Goal: Task Accomplishment & Management: Use online tool/utility

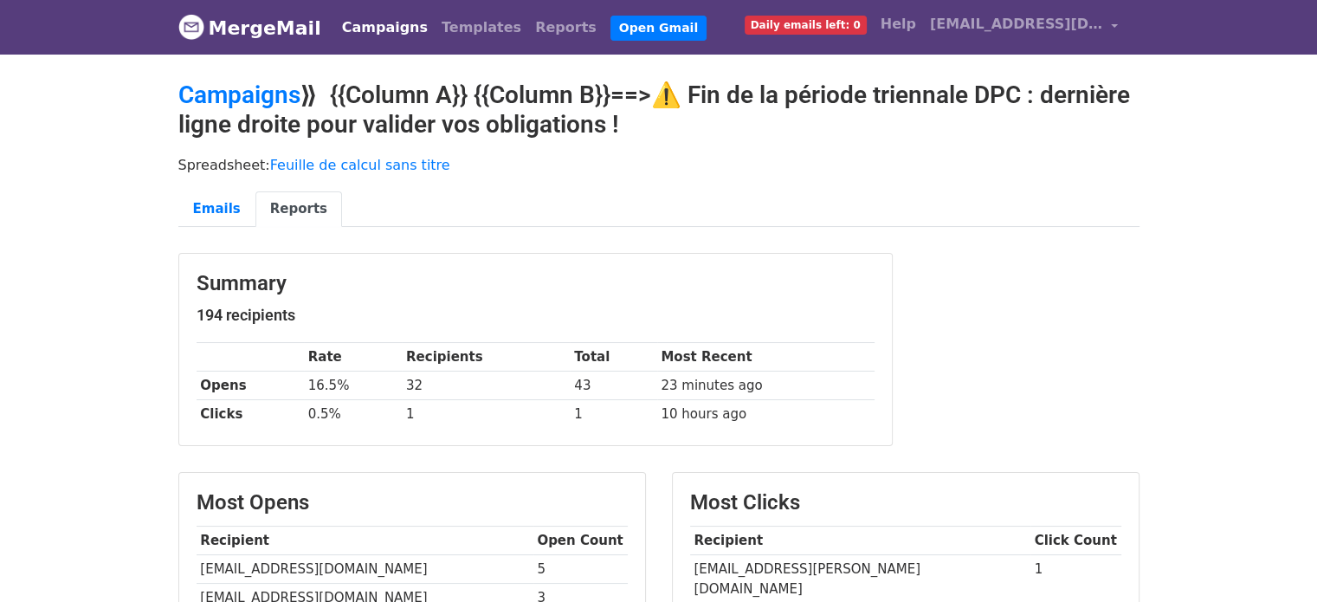
click at [368, 29] on link "Campaigns" at bounding box center [385, 27] width 100 height 35
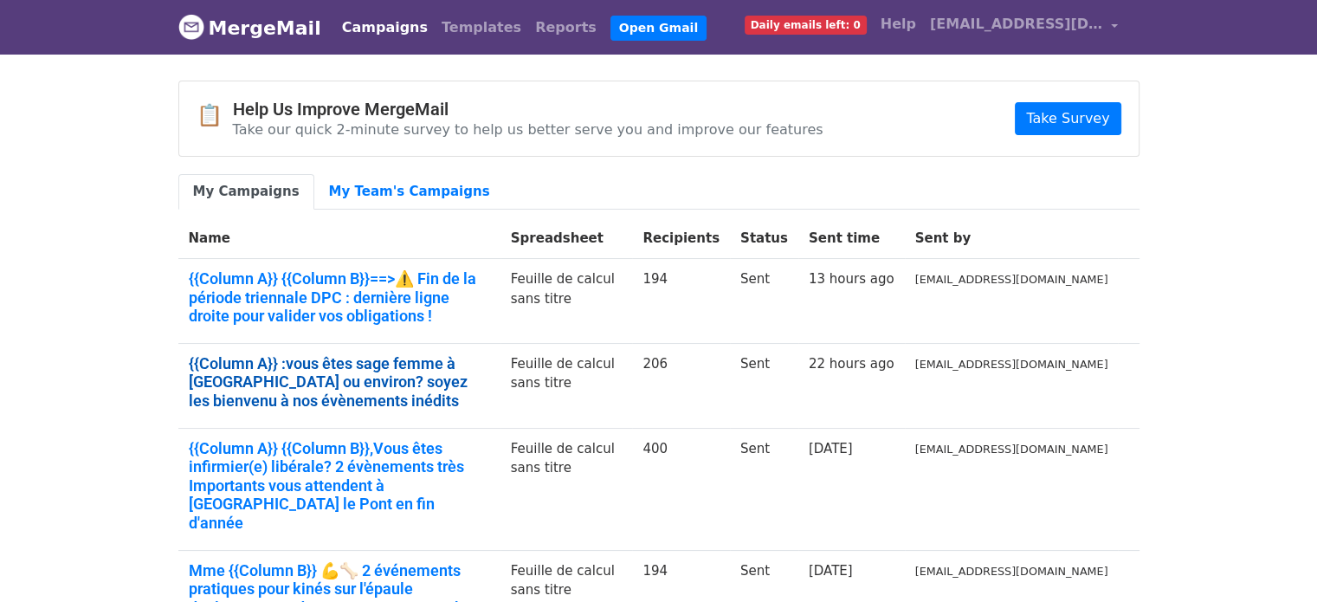
click at [405, 368] on link "{{Column A}} :vous êtes sage femme à Marseille ou environ? soyez les bienvenu à…" at bounding box center [339, 382] width 301 height 56
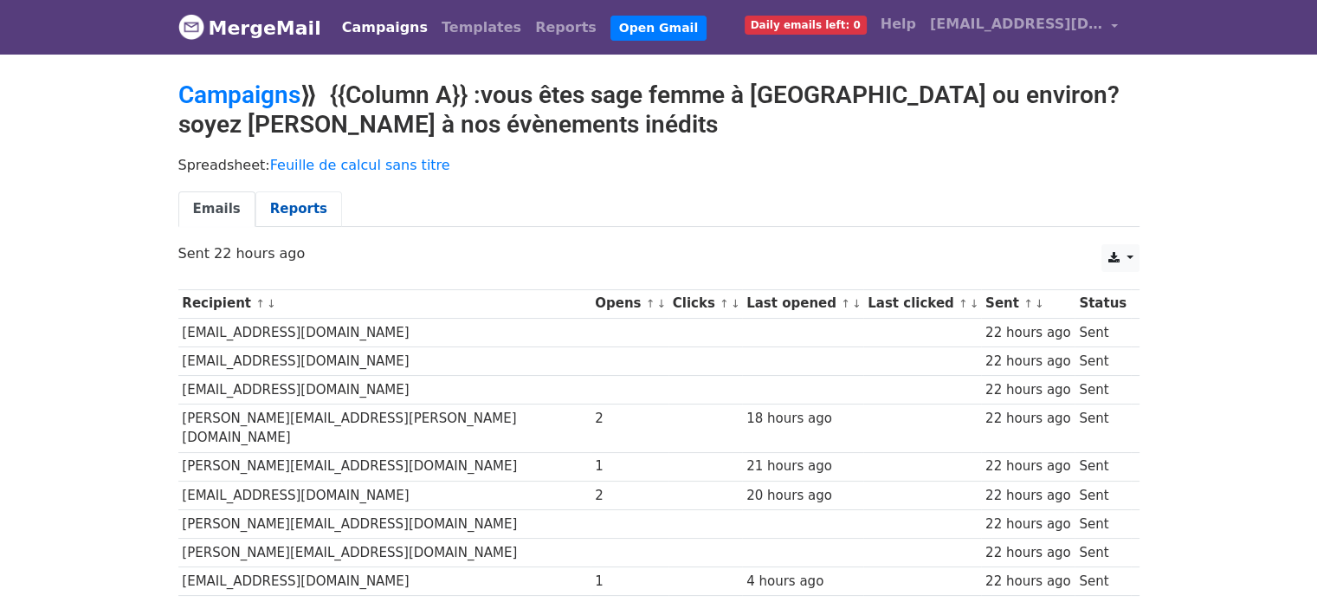
click at [301, 202] on link "Reports" at bounding box center [298, 208] width 87 height 35
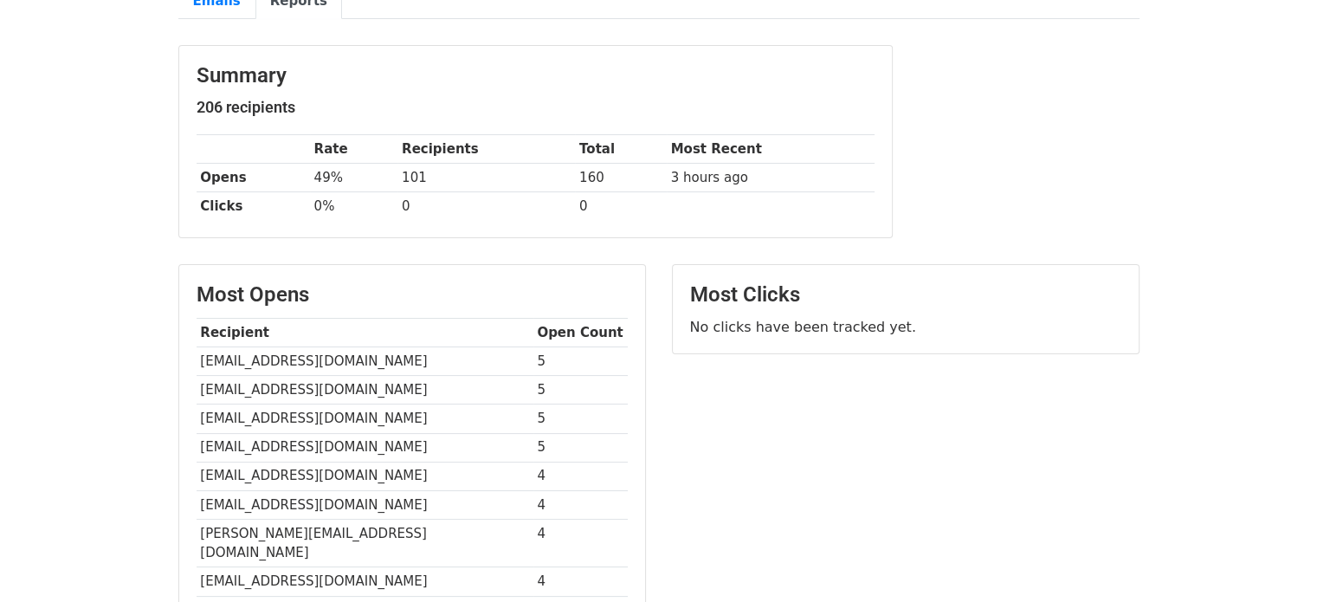
scroll to position [225, 0]
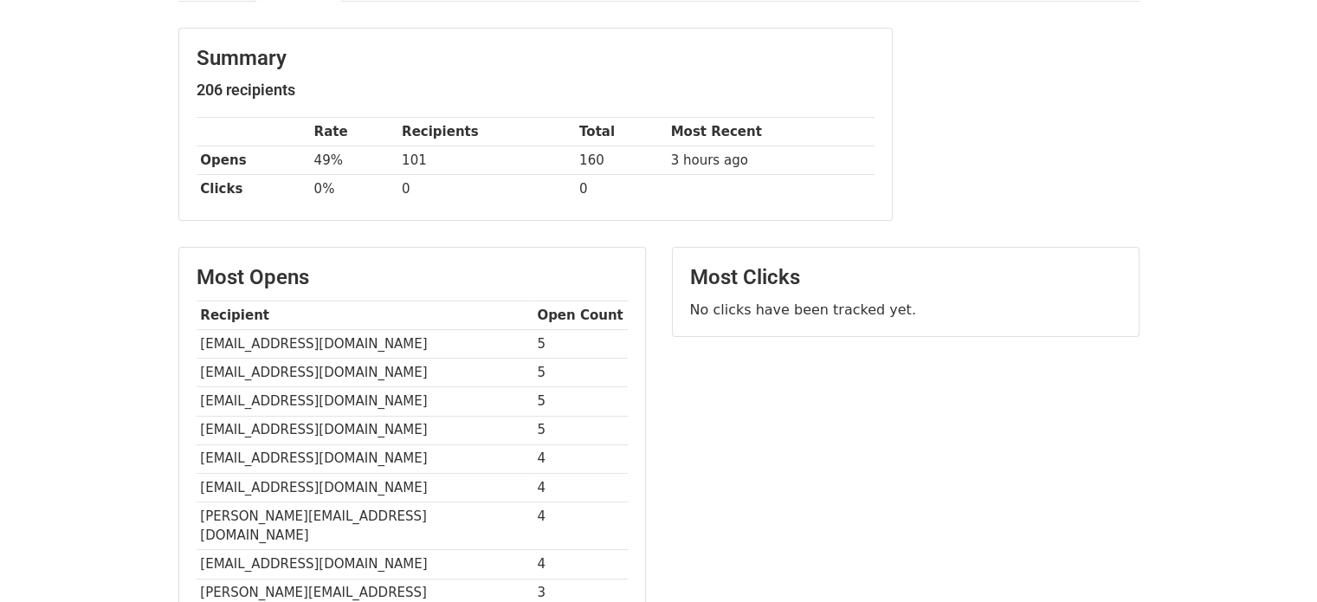
click at [256, 337] on td "[EMAIL_ADDRESS][DOMAIN_NAME]" at bounding box center [365, 344] width 337 height 29
copy tr "[EMAIL_ADDRESS][DOMAIN_NAME]"
click at [287, 367] on td "[EMAIL_ADDRESS][DOMAIN_NAME]" at bounding box center [365, 372] width 337 height 29
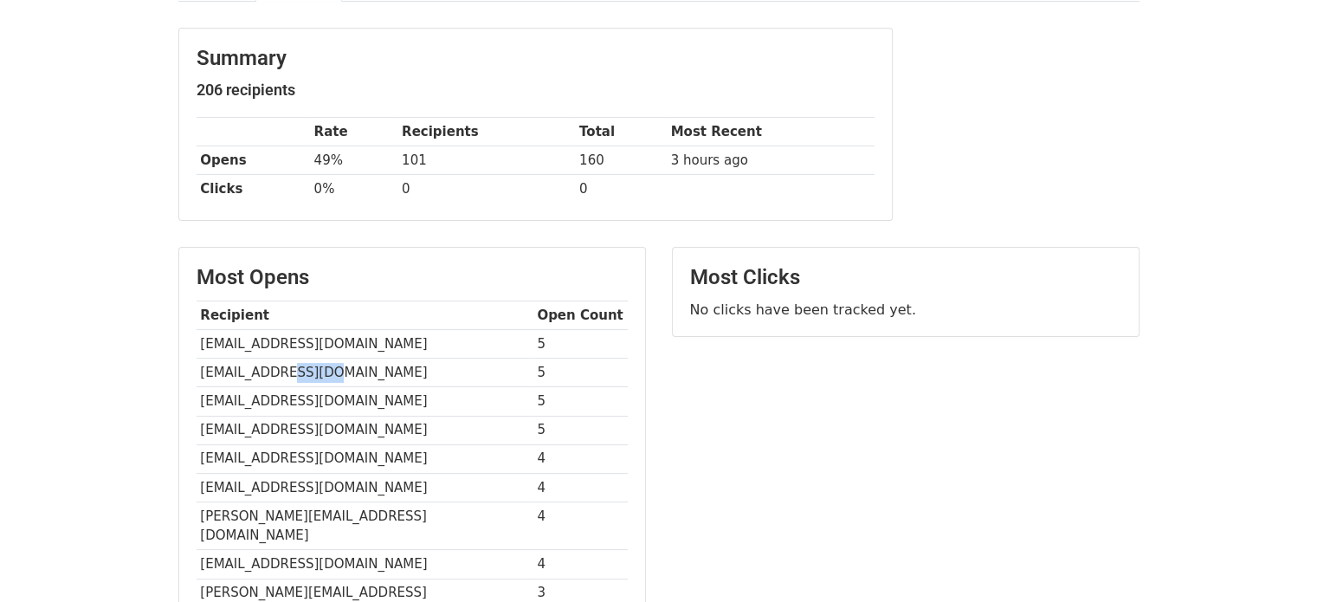
click at [287, 367] on td "[EMAIL_ADDRESS][DOMAIN_NAME]" at bounding box center [365, 372] width 337 height 29
copy tr "[EMAIL_ADDRESS][DOMAIN_NAME]"
click at [277, 396] on td "[EMAIL_ADDRESS][DOMAIN_NAME]" at bounding box center [365, 401] width 337 height 29
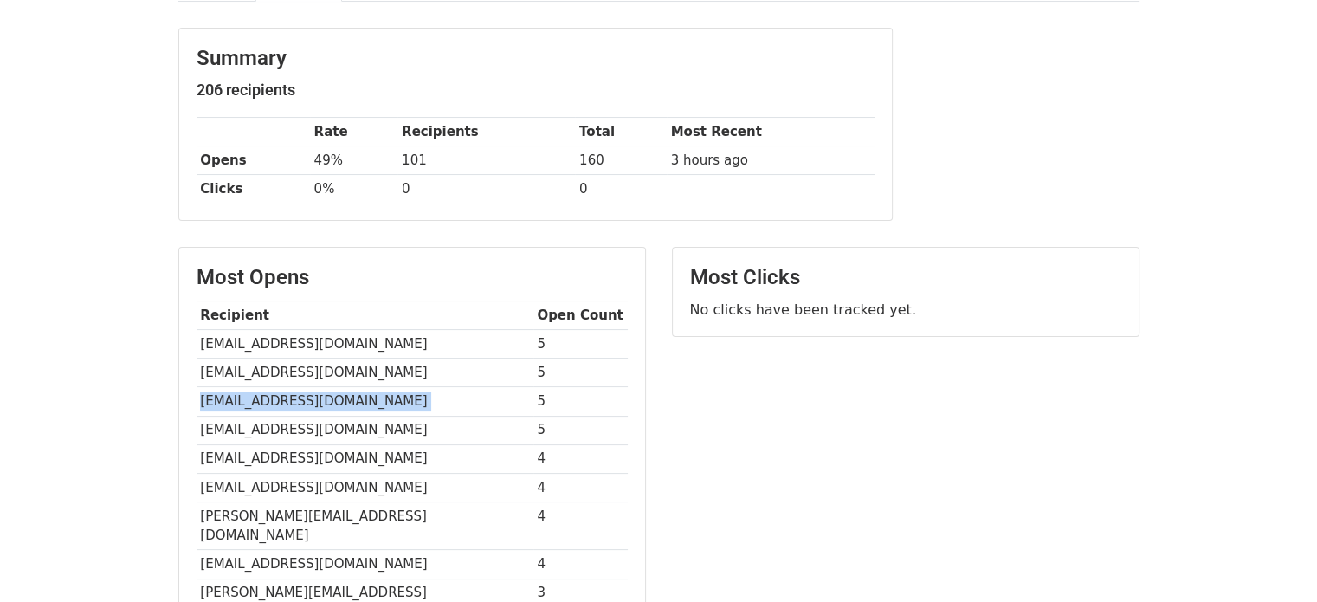
click at [277, 396] on td "[EMAIL_ADDRESS][DOMAIN_NAME]" at bounding box center [365, 401] width 337 height 29
copy tr "[EMAIL_ADDRESS][DOMAIN_NAME]"
click at [284, 423] on td "[EMAIL_ADDRESS][DOMAIN_NAME]" at bounding box center [365, 430] width 337 height 29
click at [277, 455] on td "[EMAIL_ADDRESS][DOMAIN_NAME]" at bounding box center [365, 458] width 337 height 29
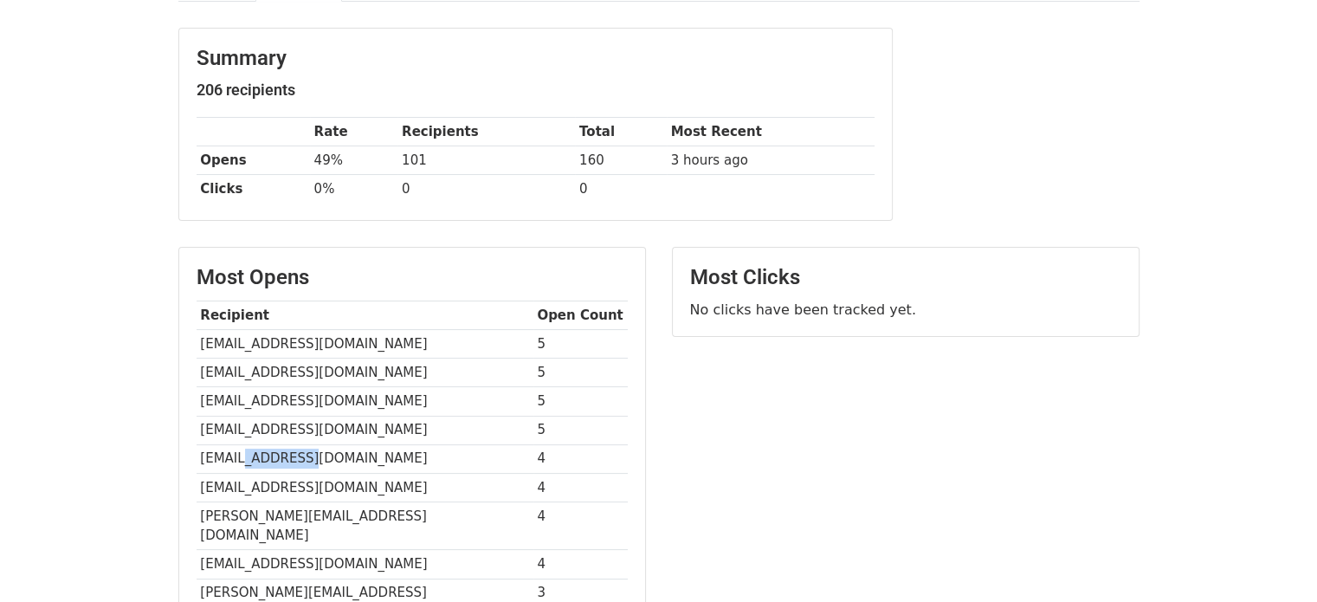
click at [277, 455] on td "[EMAIL_ADDRESS][DOMAIN_NAME]" at bounding box center [365, 458] width 337 height 29
copy tr "[EMAIL_ADDRESS][DOMAIN_NAME]"
click at [321, 490] on td "[EMAIL_ADDRESS][DOMAIN_NAME]" at bounding box center [365, 487] width 337 height 29
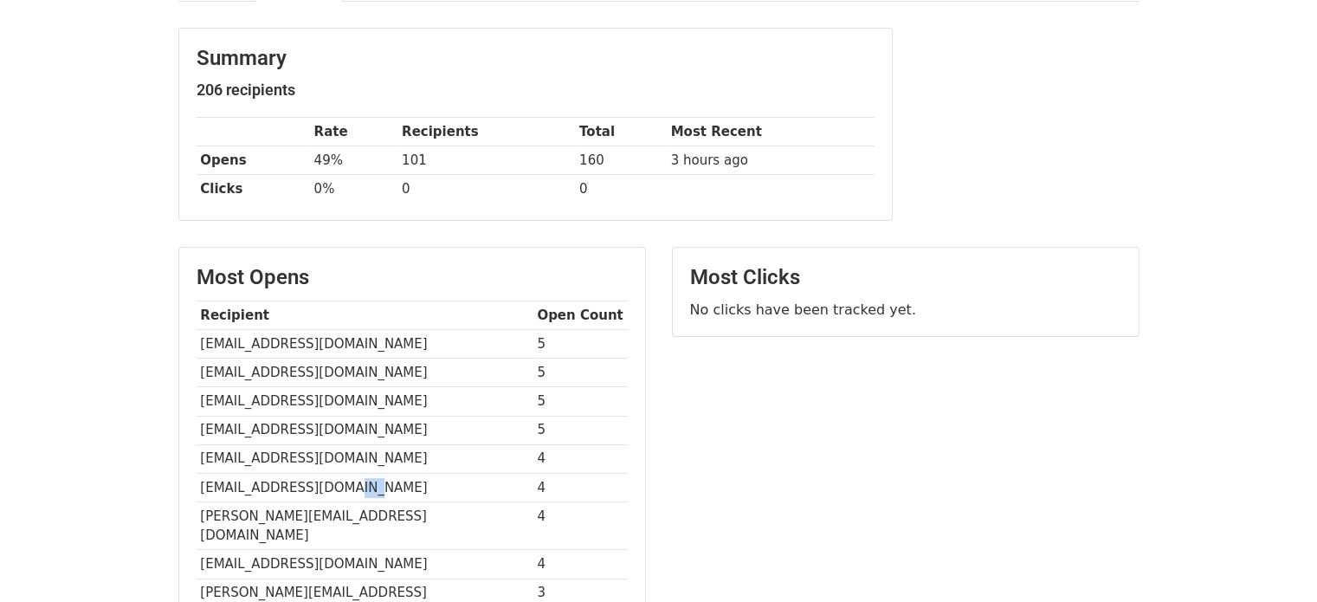
click at [321, 490] on td "[EMAIL_ADDRESS][DOMAIN_NAME]" at bounding box center [365, 487] width 337 height 29
copy tr "[EMAIL_ADDRESS][DOMAIN_NAME]"
